Goal: Task Accomplishment & Management: Manage account settings

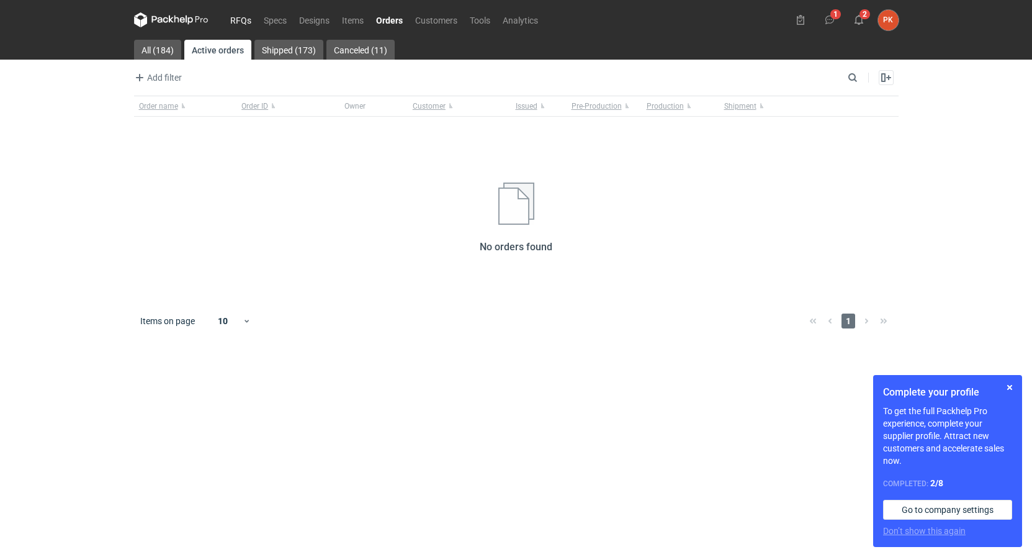
click at [244, 12] on link "RFQs" at bounding box center [241, 19] width 34 height 15
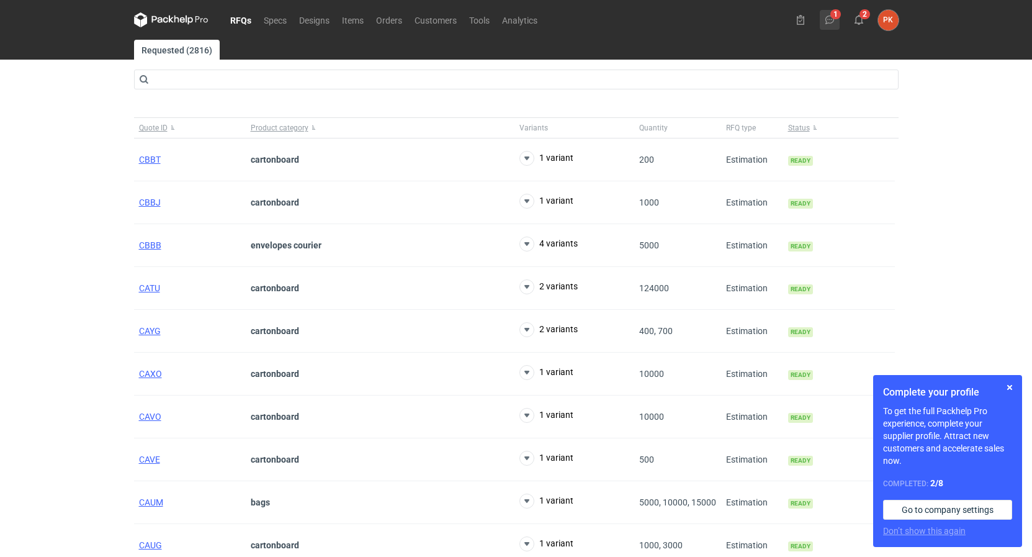
click at [820, 20] on button "1" at bounding box center [830, 20] width 20 height 20
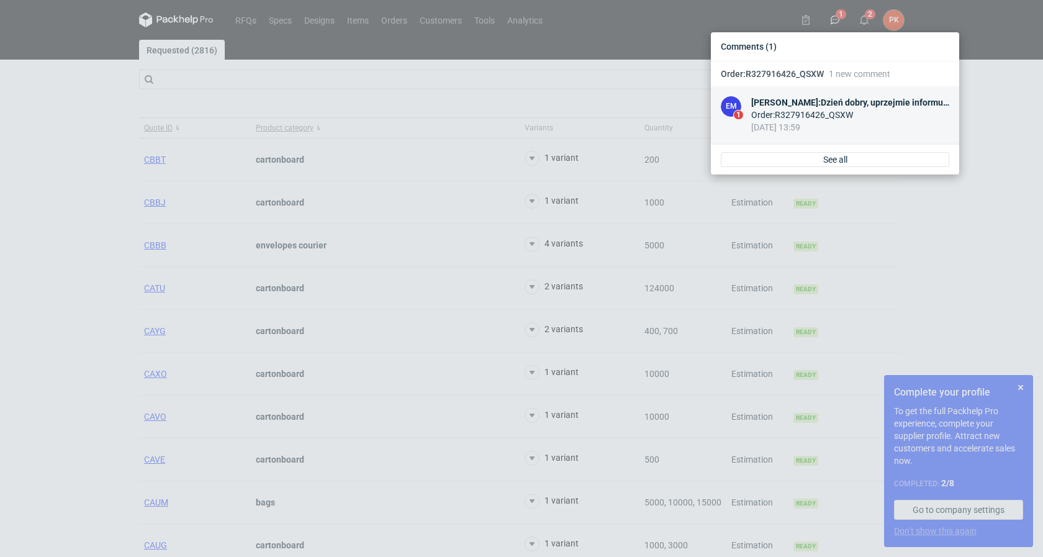
click at [860, 101] on div "[PERSON_NAME] : Dzień dobry, uprzejmie informujemy, że w związku z przerwą urlo…" at bounding box center [850, 102] width 198 height 12
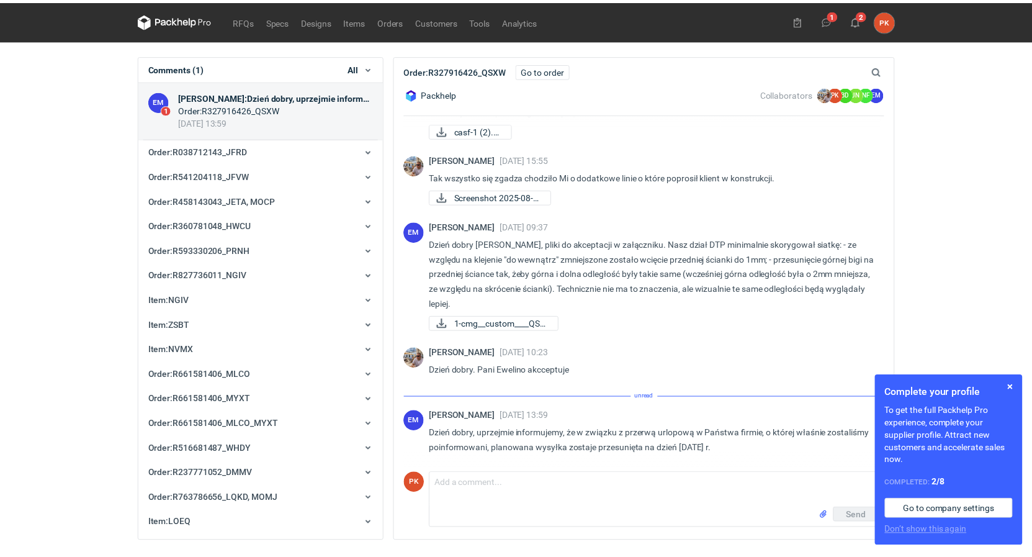
scroll to position [532, 0]
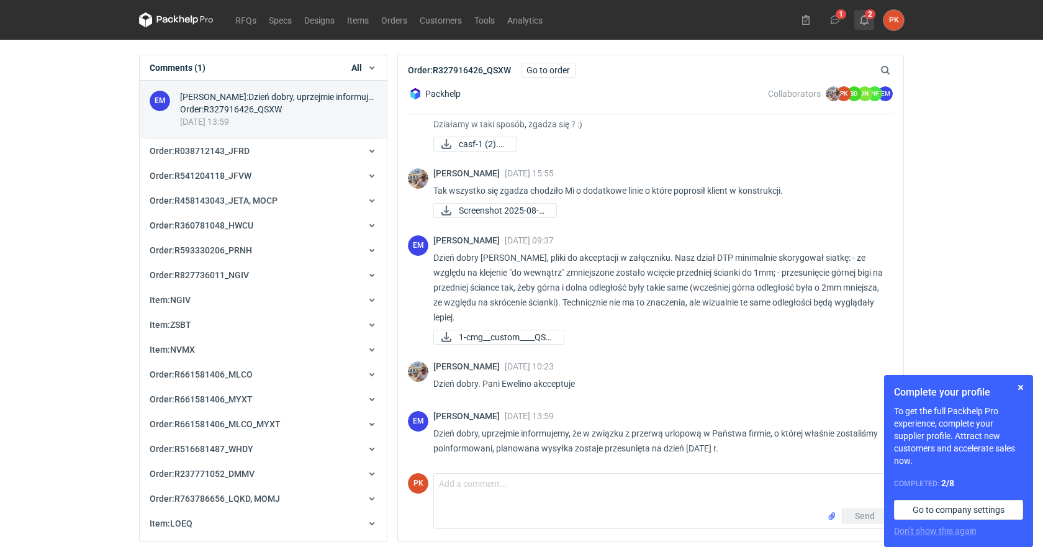
click at [866, 21] on use at bounding box center [864, 20] width 9 height 10
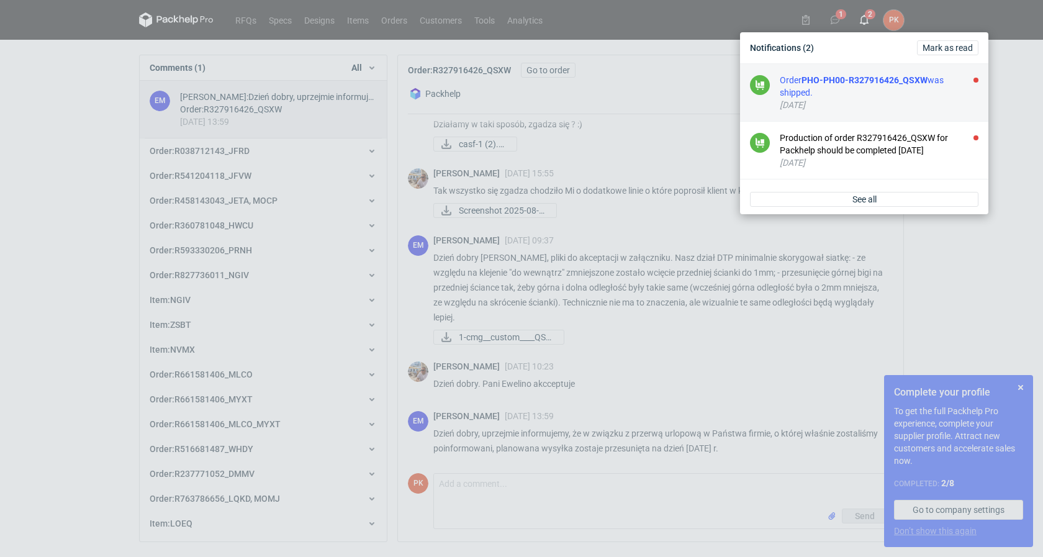
click at [862, 81] on strong "PHO-PH00-R327916426_QSXW" at bounding box center [864, 80] width 126 height 10
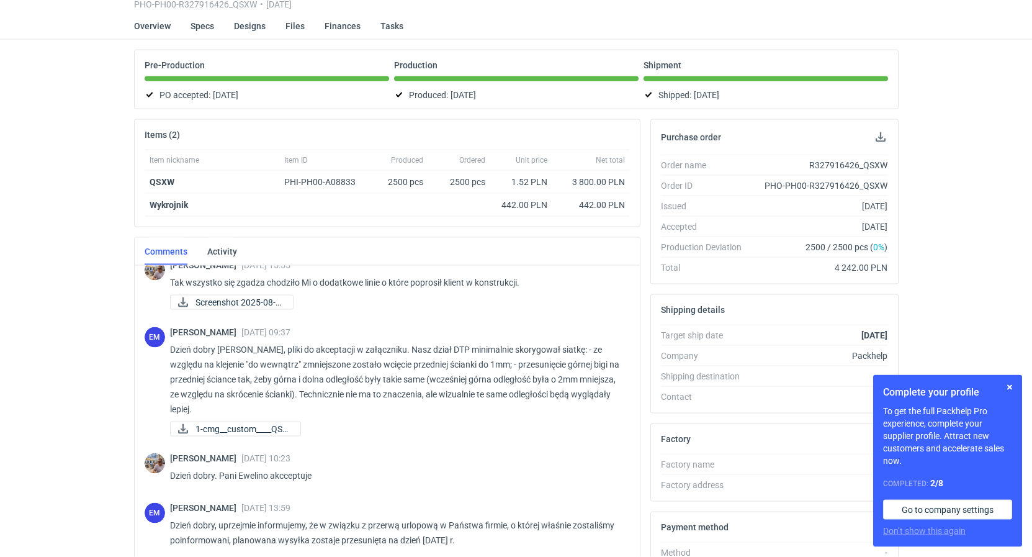
scroll to position [591, 0]
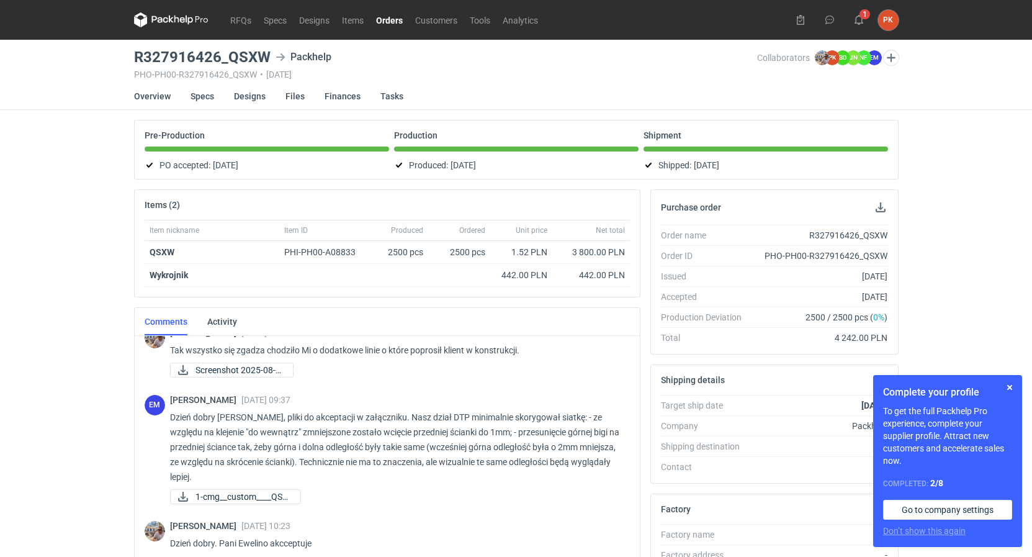
click at [392, 20] on link "Orders" at bounding box center [389, 19] width 39 height 15
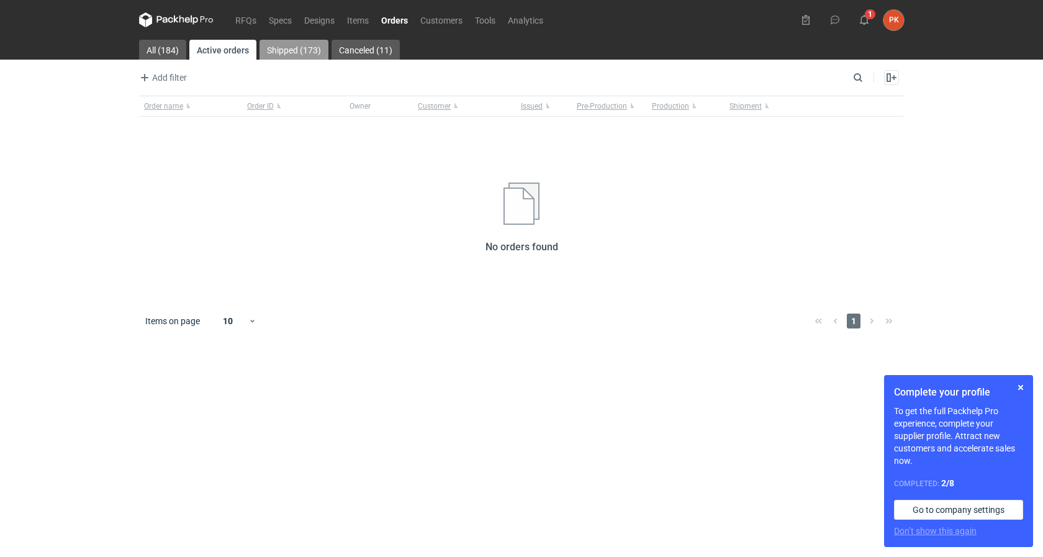
click at [287, 58] on link "Shipped (173)" at bounding box center [293, 50] width 69 height 20
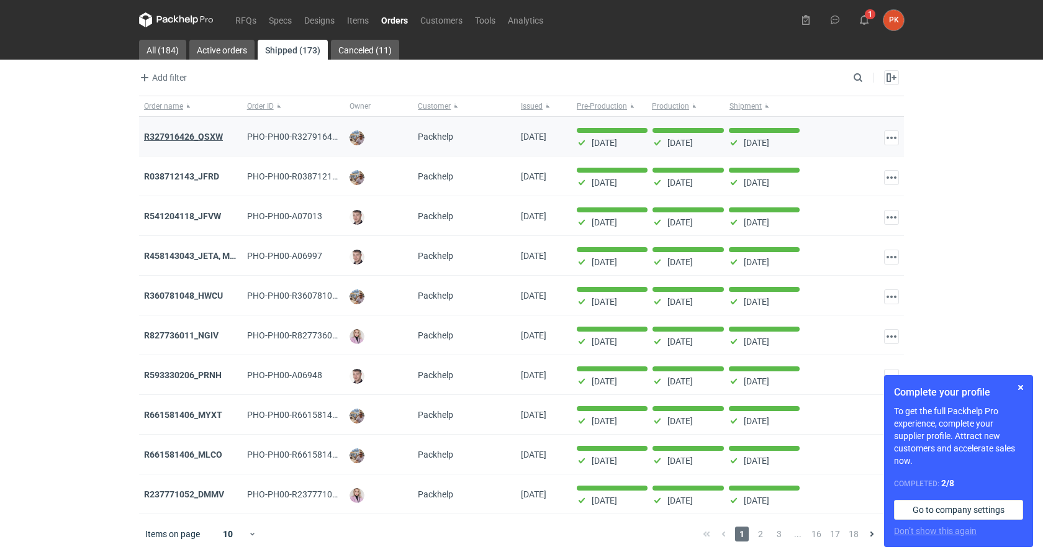
click at [209, 137] on strong "R327916426_QSXW" at bounding box center [183, 137] width 79 height 10
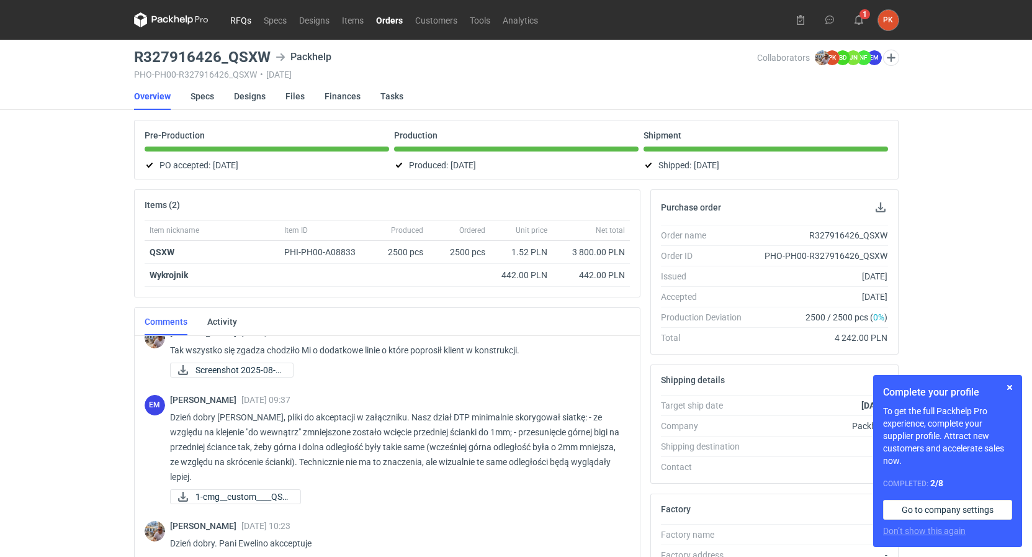
click at [237, 20] on link "RFQs" at bounding box center [241, 19] width 34 height 15
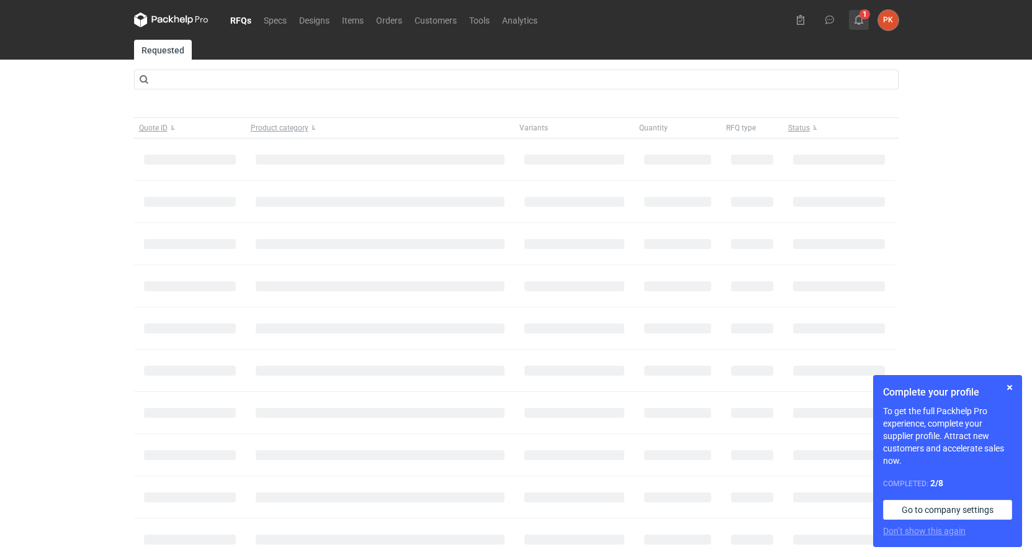
click at [853, 19] on button "1" at bounding box center [859, 20] width 20 height 20
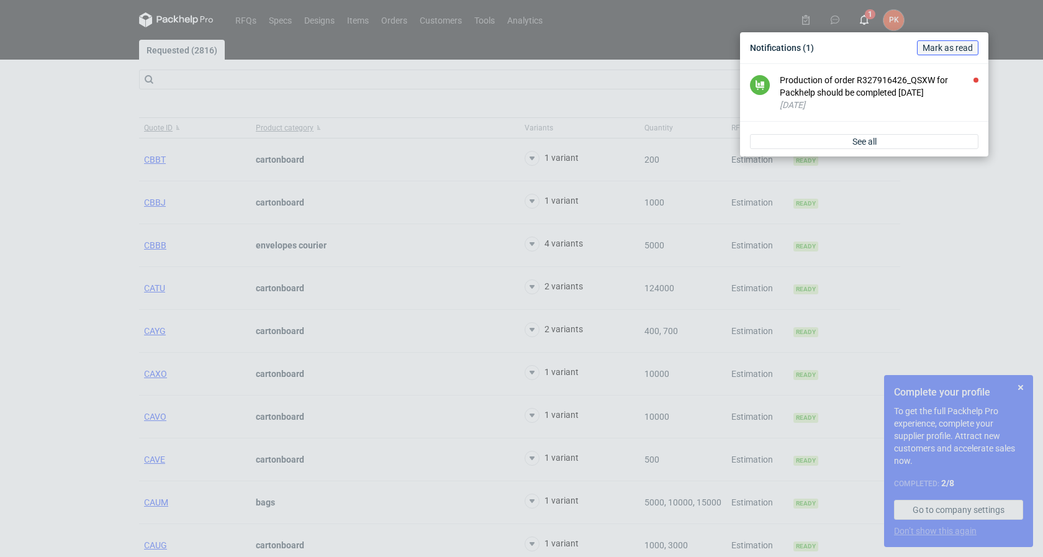
click at [937, 49] on span "Mark as read" at bounding box center [947, 47] width 50 height 9
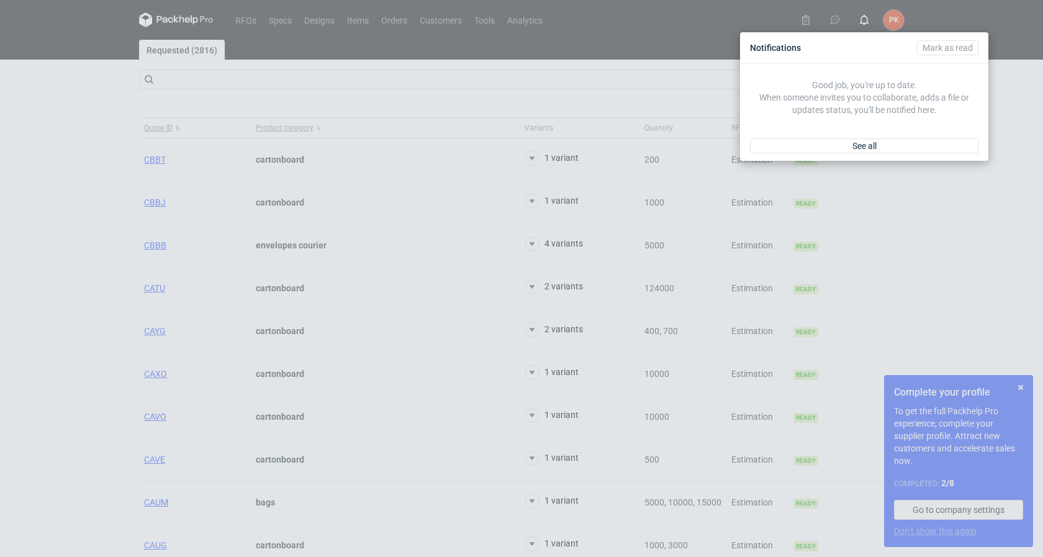
click at [0, 305] on div "Notifications [PERSON_NAME] as read Good job, you're up to date. When someone i…" at bounding box center [521, 278] width 1043 height 557
